Goal: Information Seeking & Learning: Learn about a topic

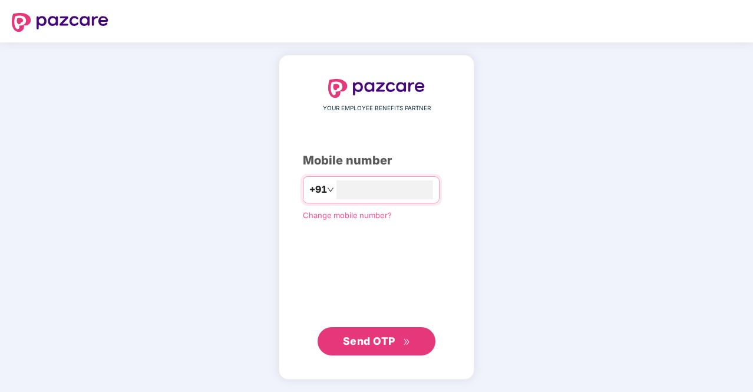
type input "**********"
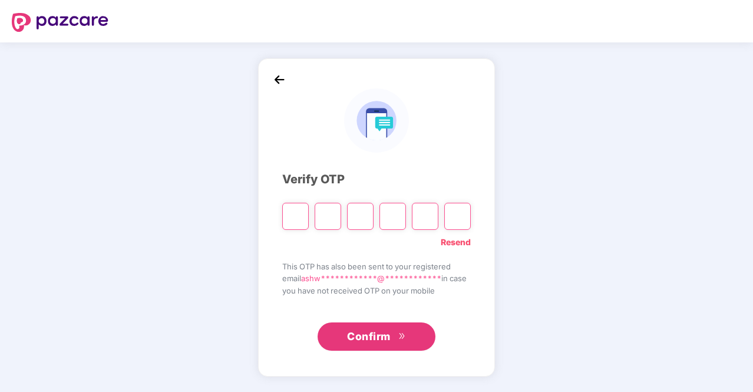
type input "*"
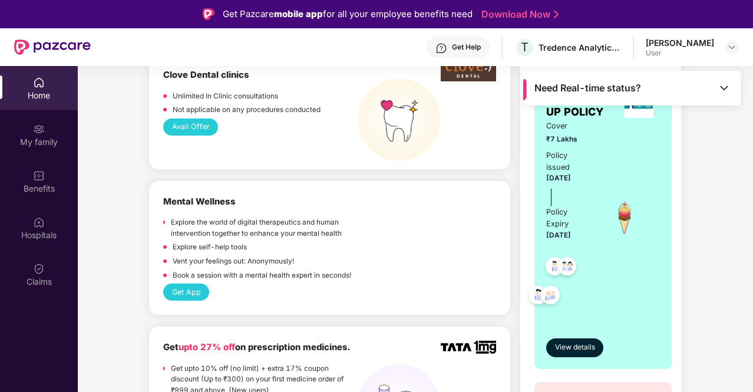
scroll to position [825, 0]
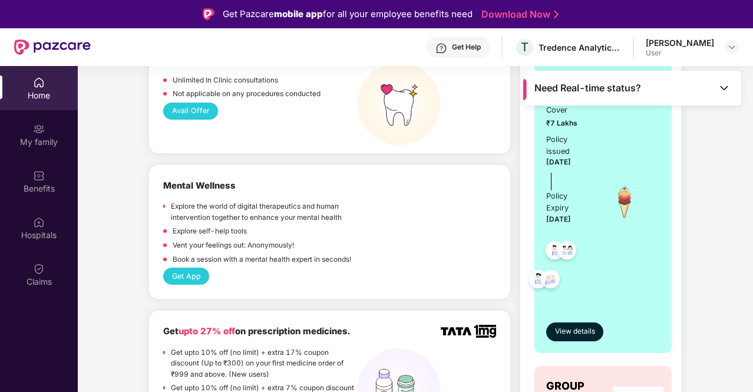
click at [553, 345] on div "GROUP TOP-UP POLICY Cover ₹7 Lakhs Policy issued [DATE] Policy Expiry [DATE] Vi…" at bounding box center [603, 206] width 137 height 294
click at [555, 340] on button "View details" at bounding box center [574, 331] width 57 height 19
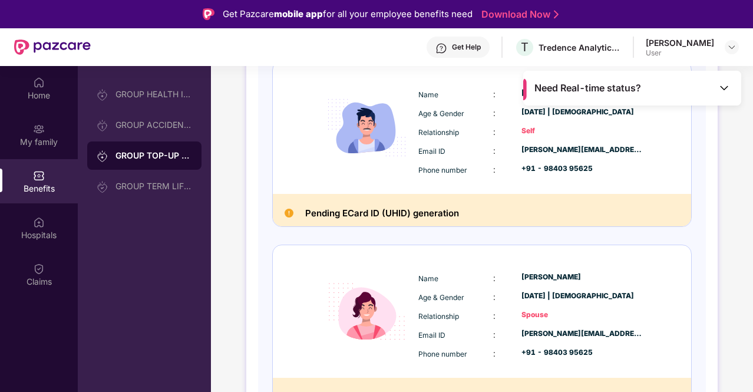
scroll to position [0, 0]
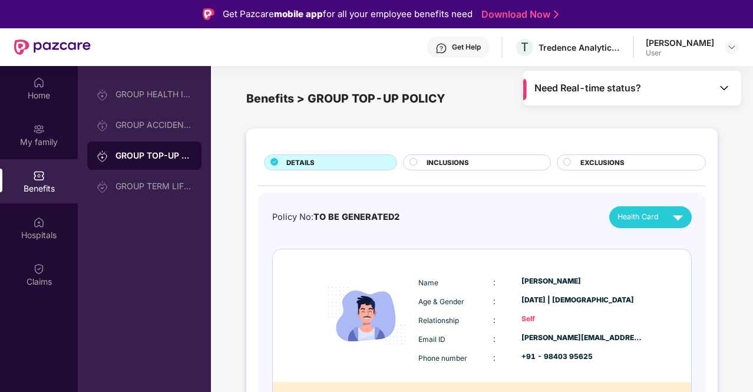
click at [436, 159] on span "INCLUSIONS" at bounding box center [448, 162] width 42 height 11
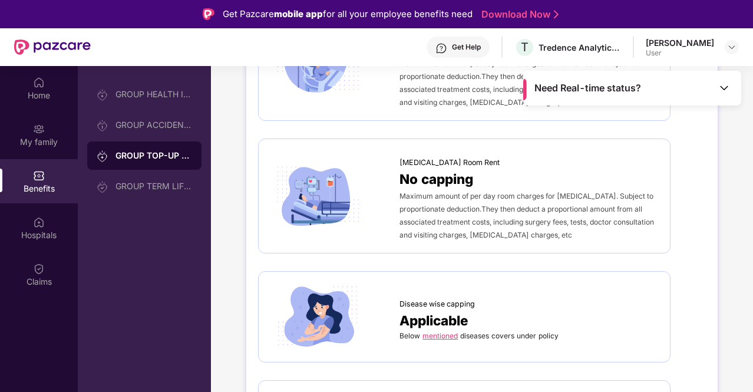
scroll to position [413, 0]
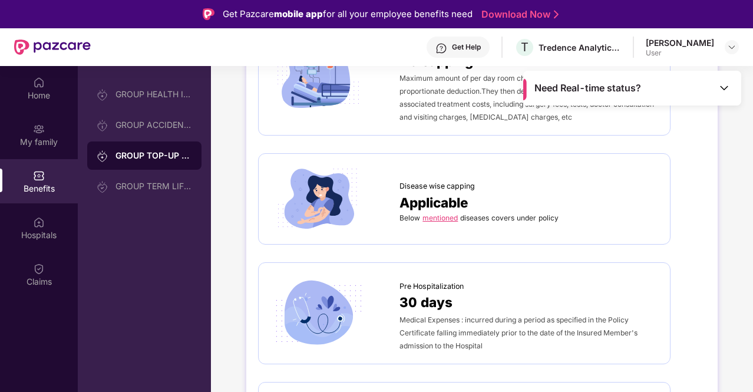
click at [438, 216] on link "mentioned" at bounding box center [440, 217] width 35 height 9
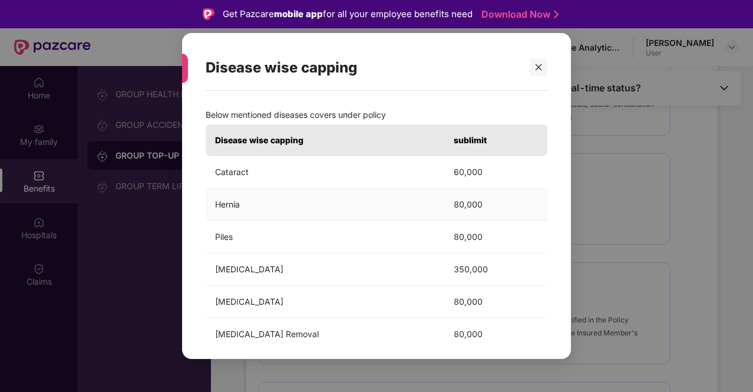
scroll to position [117, 0]
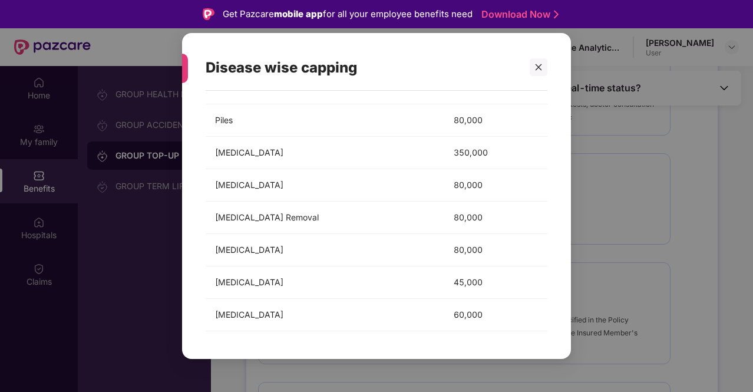
click at [637, 238] on div "Disease wise capping Below mentioned diseases covers under policy Disease wise …" at bounding box center [376, 196] width 753 height 392
click at [537, 68] on icon "close" at bounding box center [539, 67] width 6 height 6
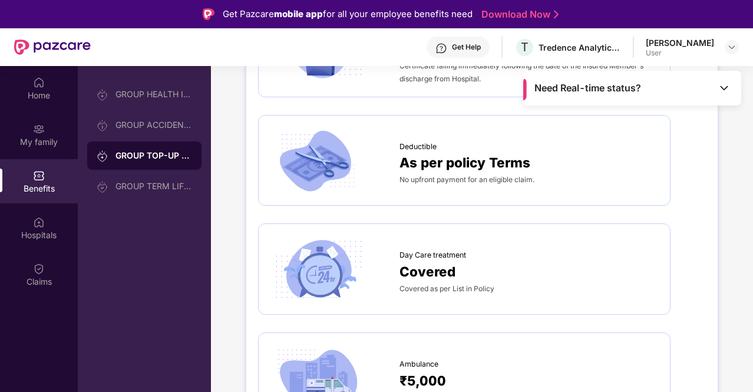
scroll to position [825, 0]
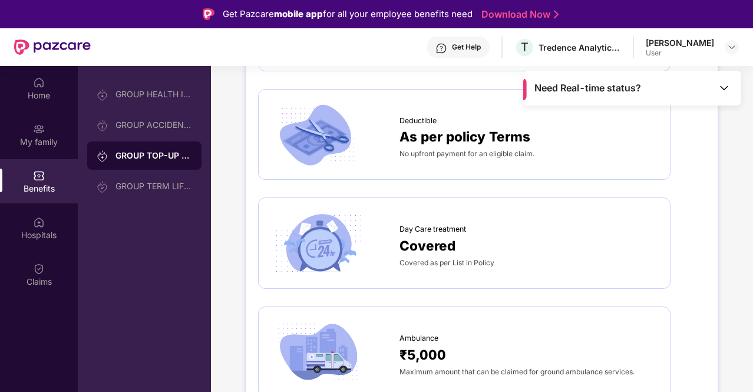
click at [450, 243] on span "Covered" at bounding box center [428, 245] width 56 height 21
click at [418, 251] on span "Covered" at bounding box center [428, 245] width 56 height 21
click at [423, 268] on div "Day Care treatment Covered Covered as per List in Policy" at bounding box center [465, 243] width 388 height 67
click at [485, 250] on div "Covered" at bounding box center [529, 245] width 259 height 21
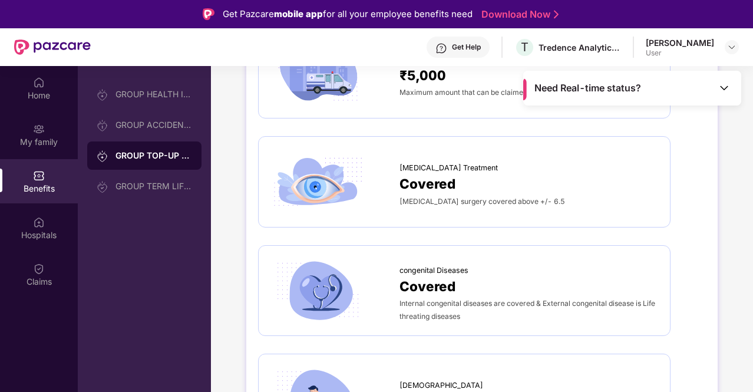
scroll to position [1133, 0]
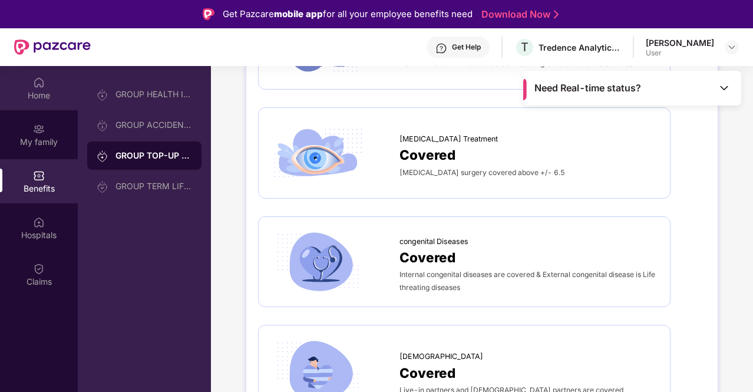
click at [31, 87] on div "Home" at bounding box center [39, 88] width 78 height 44
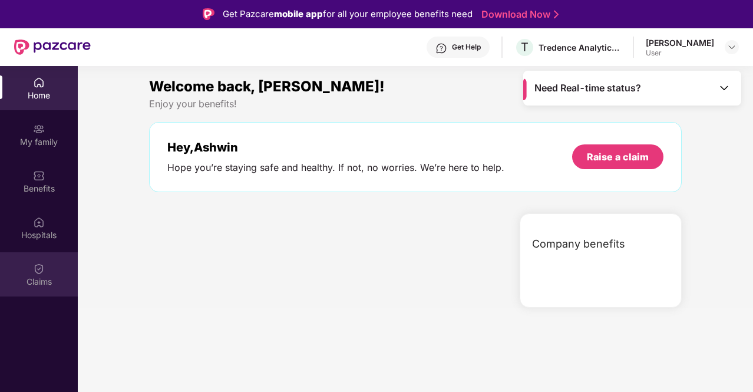
click at [45, 252] on div "Claims" at bounding box center [39, 274] width 78 height 44
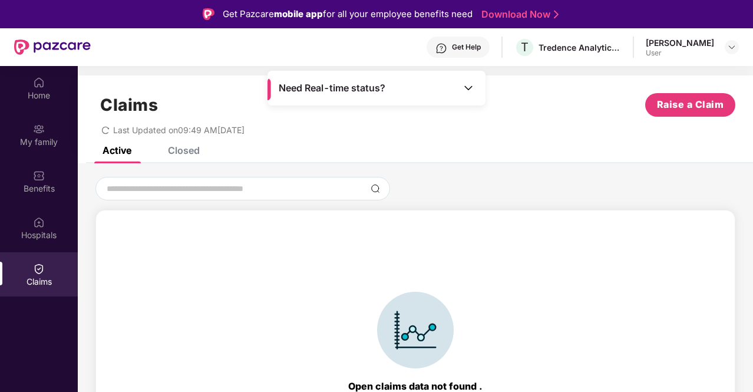
click at [467, 88] on img at bounding box center [469, 88] width 12 height 12
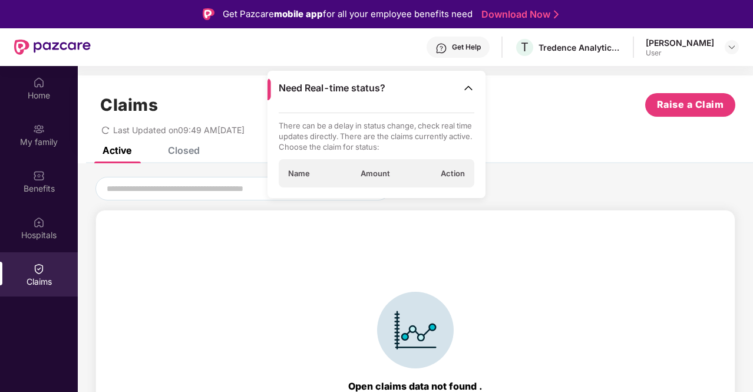
click at [389, 173] on span "Amount" at bounding box center [375, 173] width 29 height 11
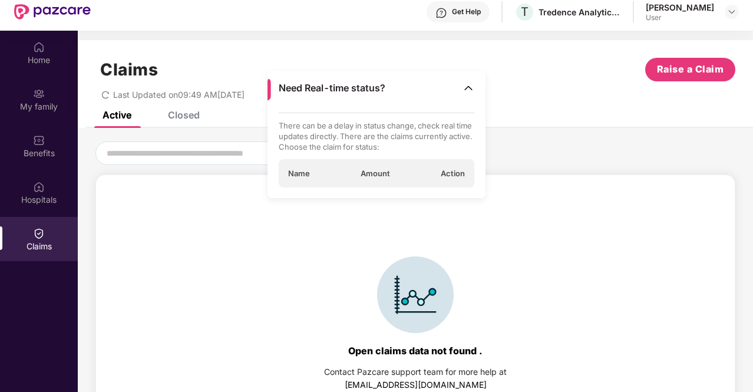
scroll to position [66, 0]
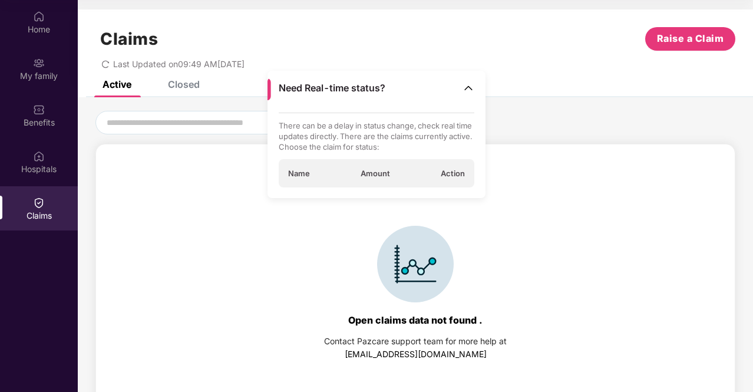
click at [507, 97] on div "Open claims data not found . Contact Pazcare support team for more help at [EMA…" at bounding box center [415, 257] width 675 height 321
click at [463, 85] on img at bounding box center [469, 88] width 12 height 12
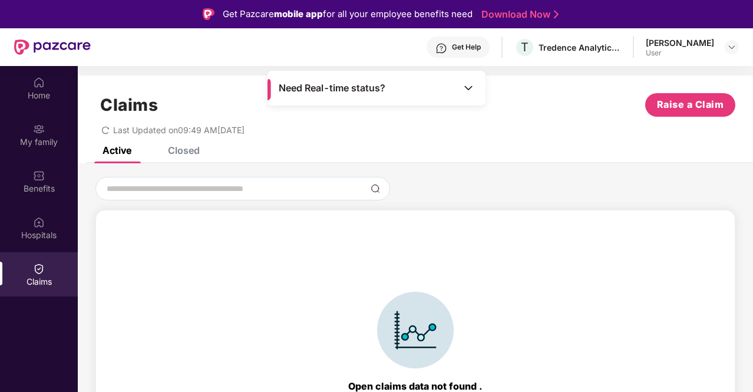
scroll to position [0, 0]
